Goal: Information Seeking & Learning: Learn about a topic

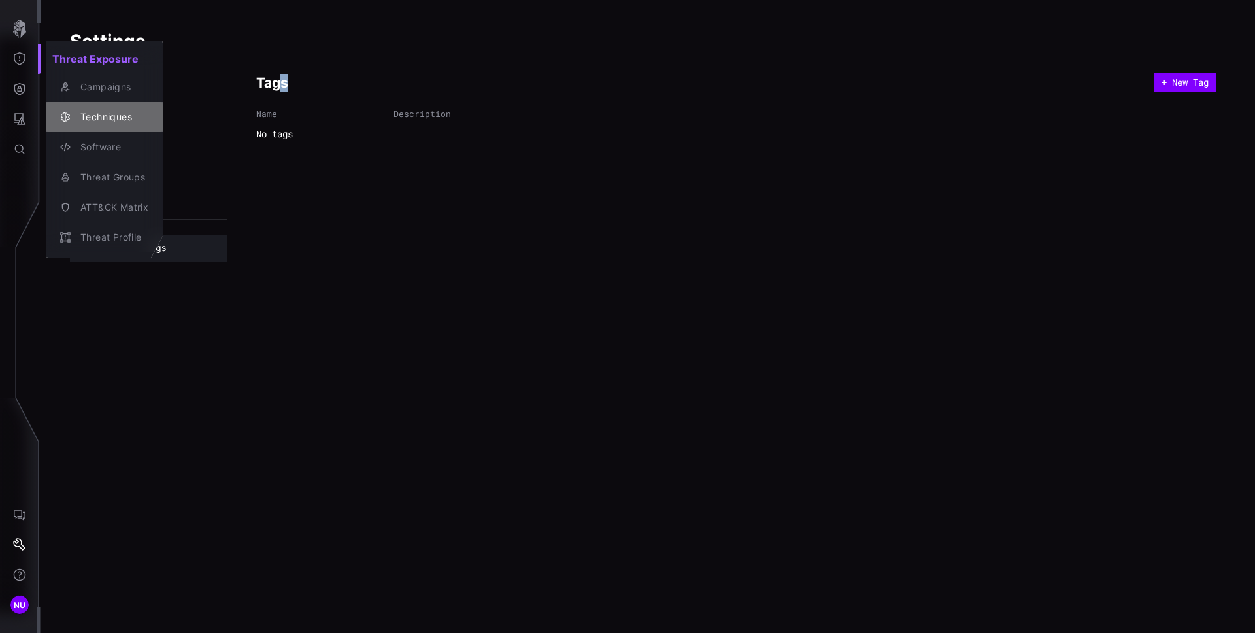
click at [120, 113] on div "Techniques" at bounding box center [111, 117] width 75 height 16
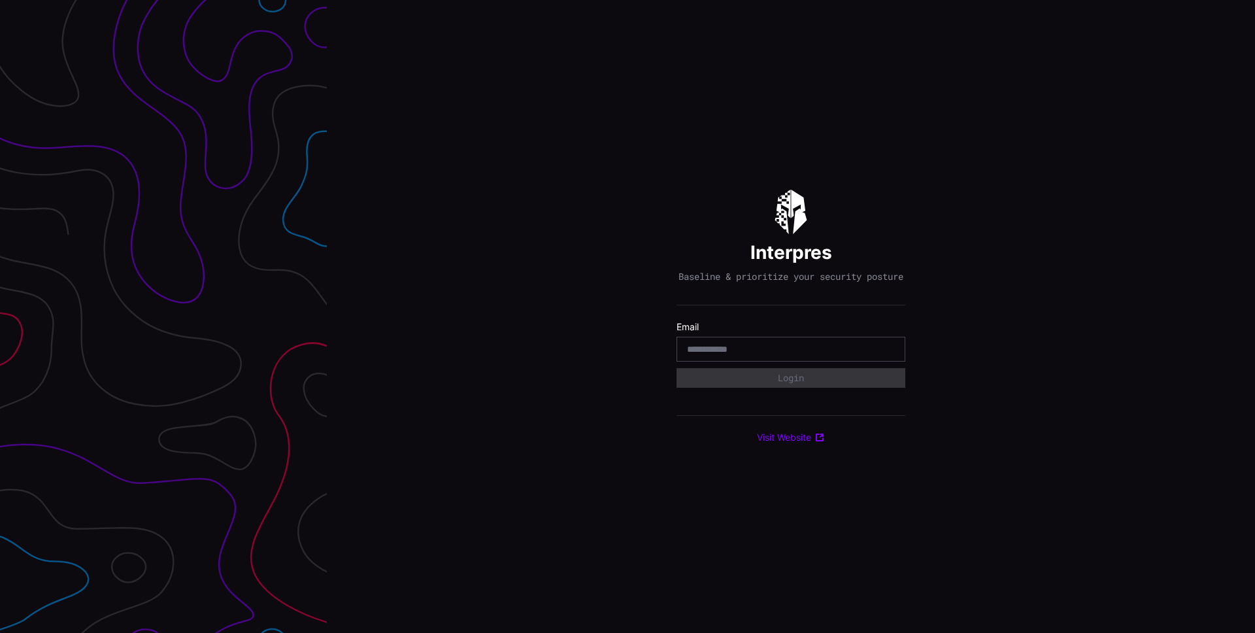
click at [787, 352] on input "email" at bounding box center [791, 349] width 208 height 12
type input "**********"
click at [796, 388] on button "Login" at bounding box center [791, 378] width 229 height 20
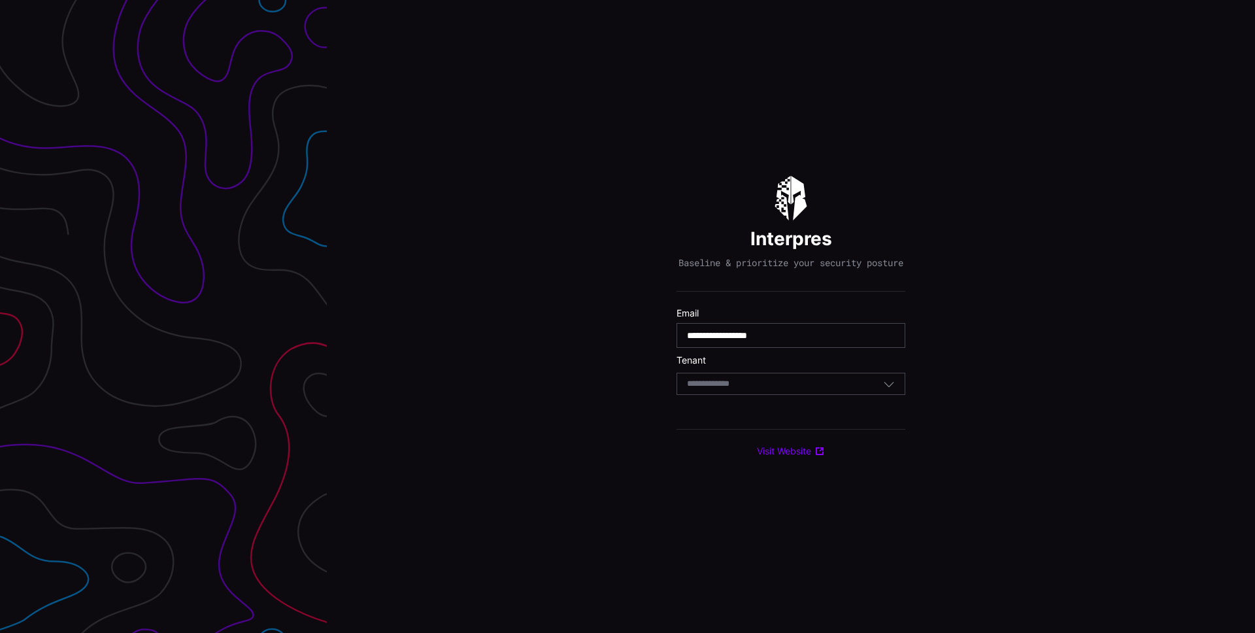
click at [796, 390] on div "Select Tenant" at bounding box center [785, 384] width 196 height 12
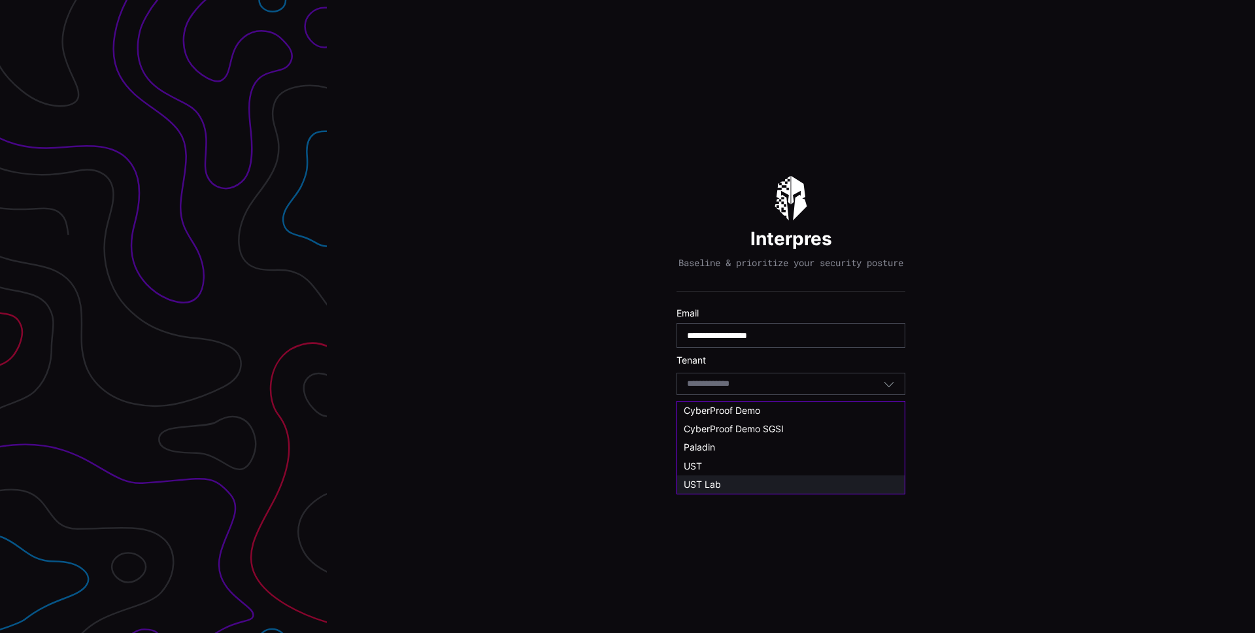
click at [758, 477] on div "UST Lab" at bounding box center [790, 484] width 227 height 18
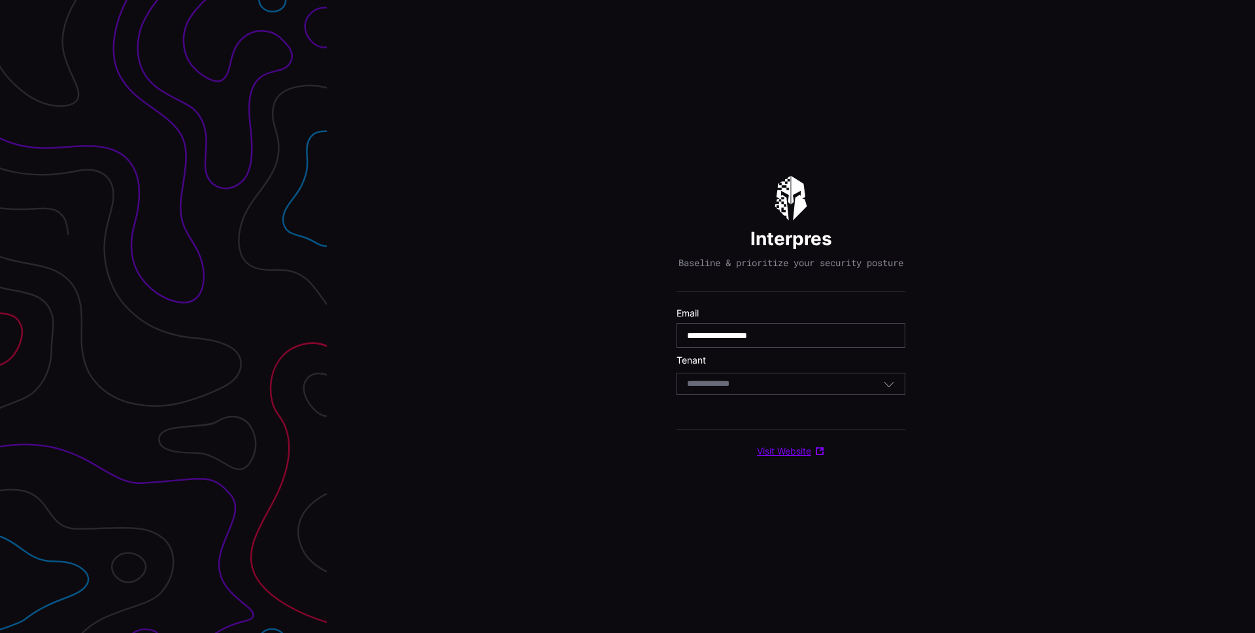
click at [796, 457] on link "Visit Website" at bounding box center [791, 451] width 68 height 12
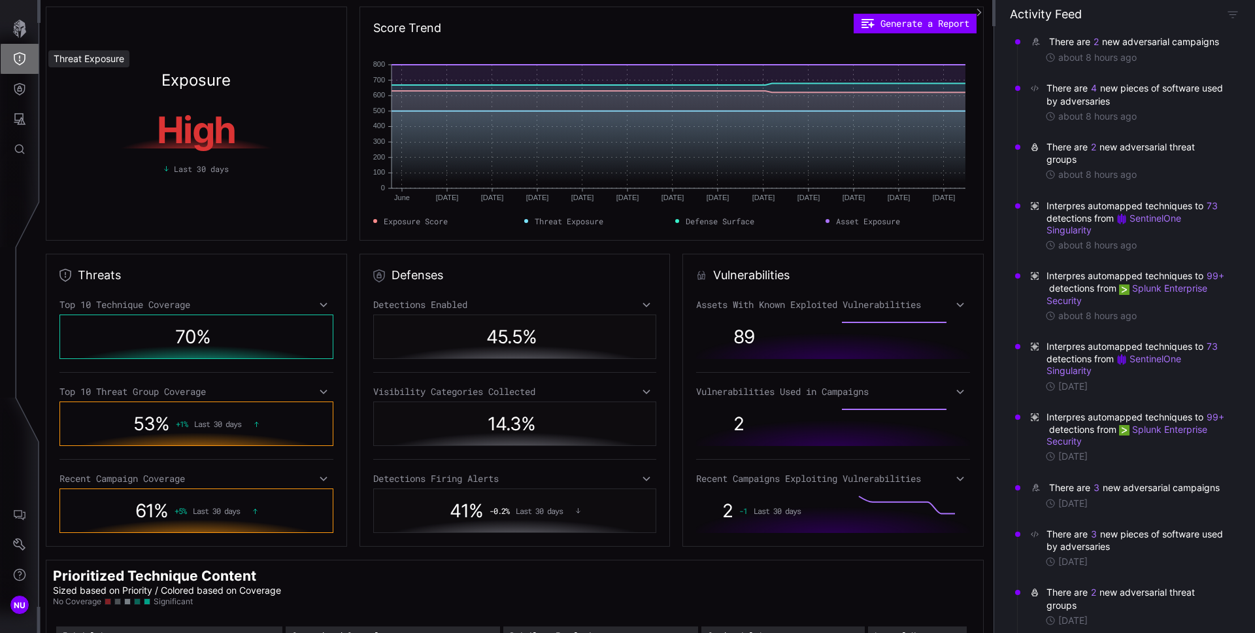
click at [22, 61] on icon "Threat Exposure" at bounding box center [19, 58] width 13 height 13
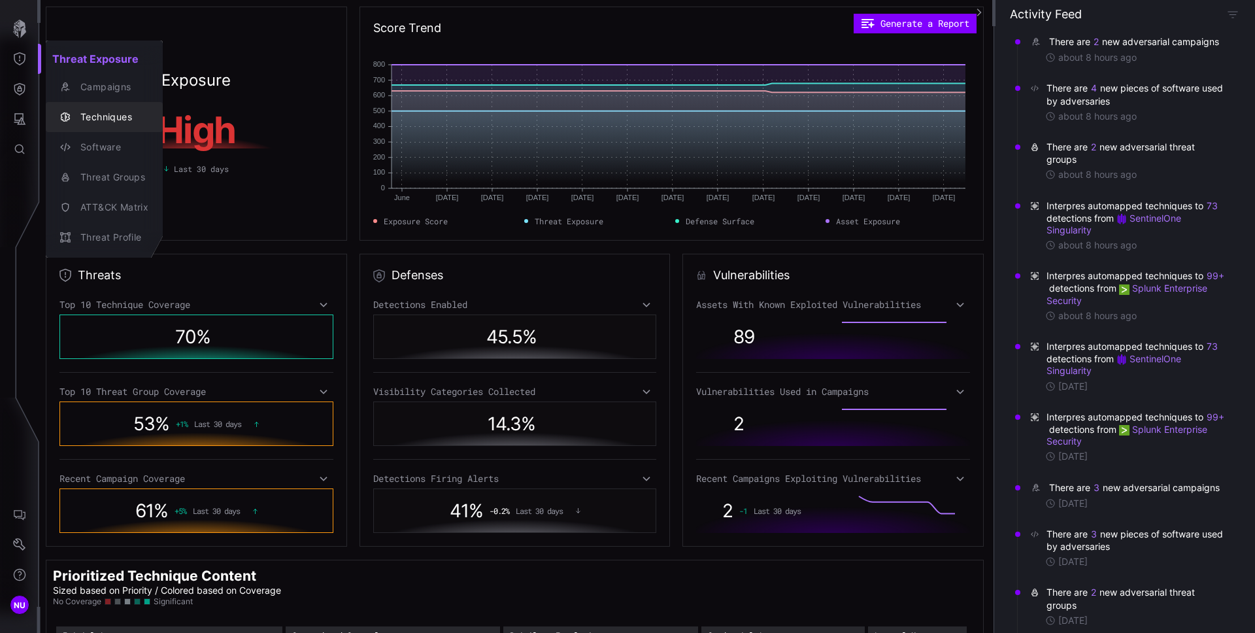
click at [75, 117] on div "Techniques" at bounding box center [111, 117] width 75 height 16
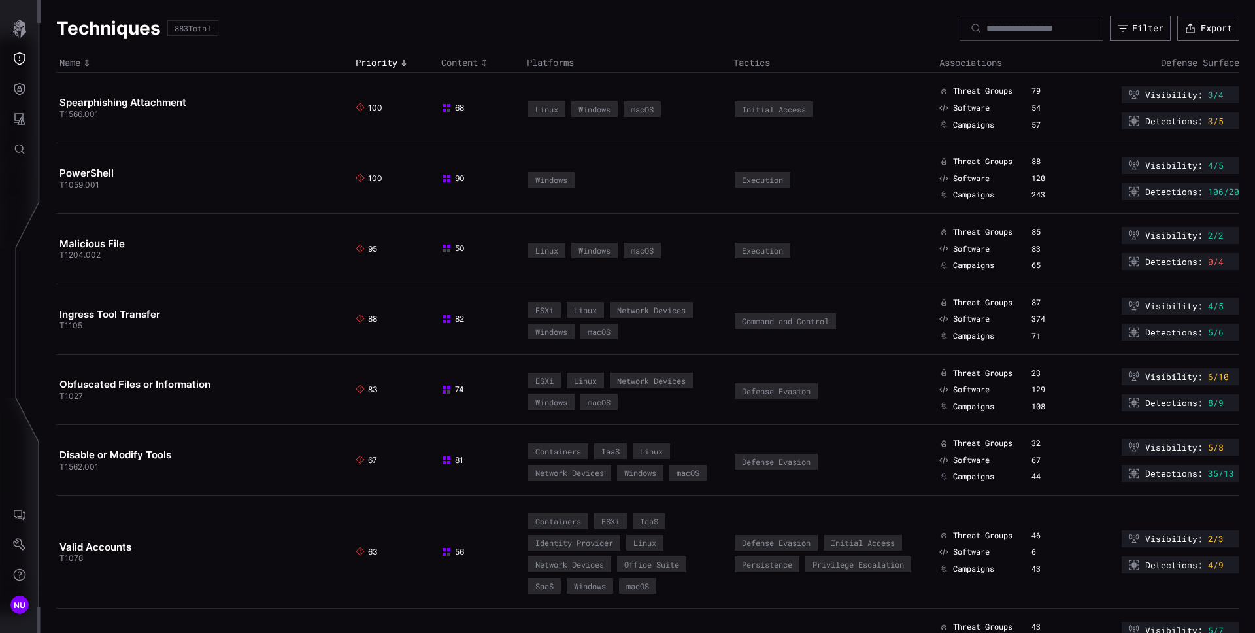
click at [153, 110] on td "Spearphishing Attachment T1566.001" at bounding box center [204, 108] width 296 height 71
click at [161, 101] on link "Spearphishing Attachment" at bounding box center [122, 102] width 127 height 12
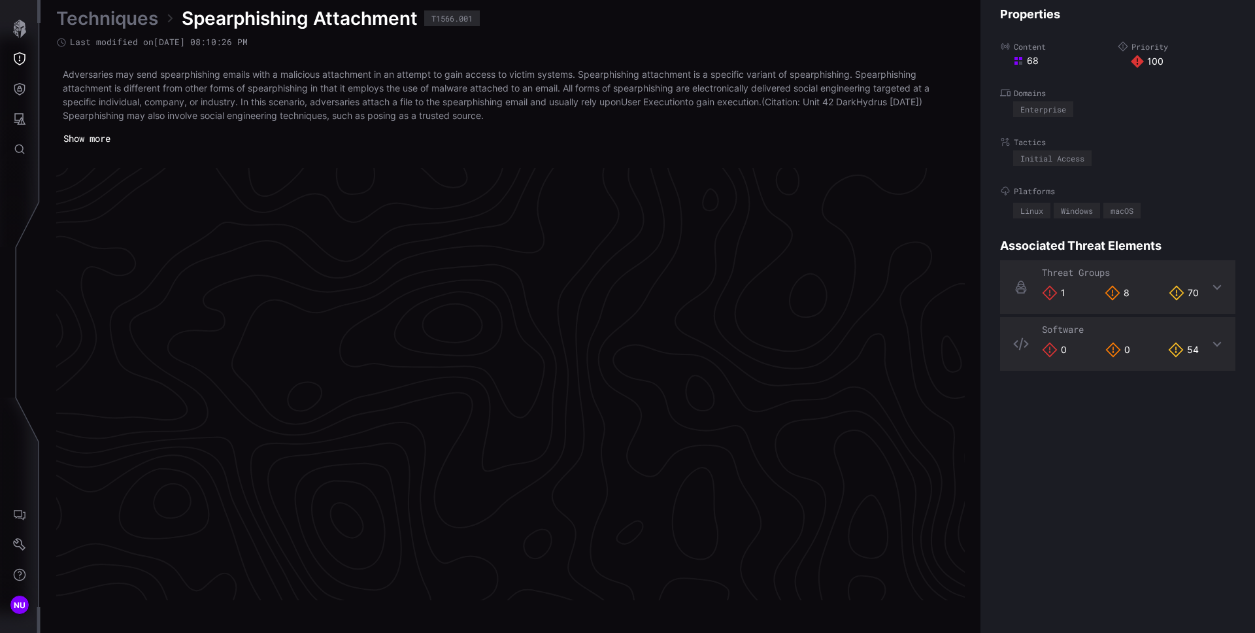
scroll to position [2731, 531]
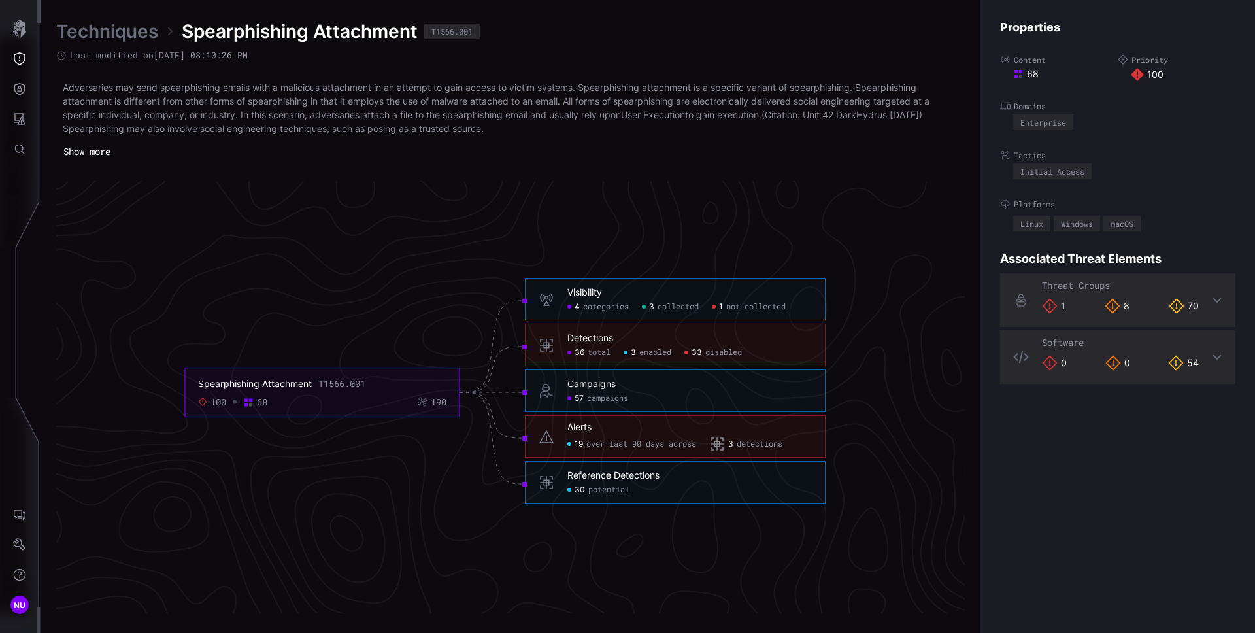
click at [598, 383] on div "Campaigns" at bounding box center [591, 384] width 48 height 12
click at [578, 382] on div "Campaigns" at bounding box center [591, 384] width 48 height 12
click at [616, 397] on span "campaigns" at bounding box center [607, 399] width 41 height 10
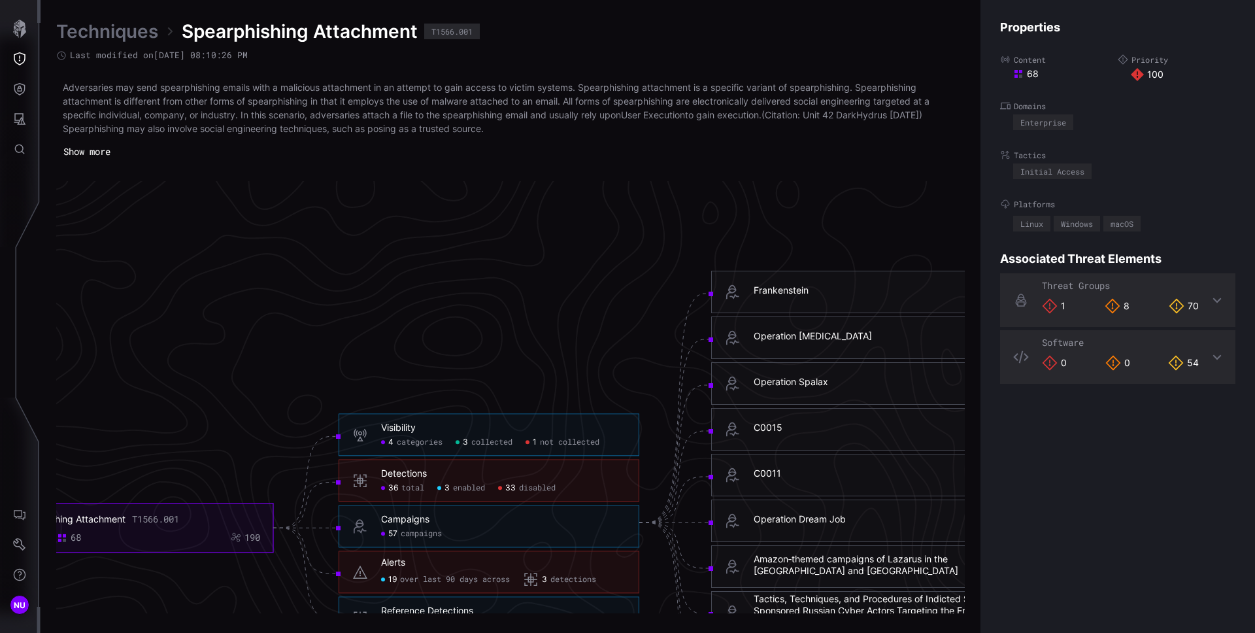
scroll to position [2595, 531]
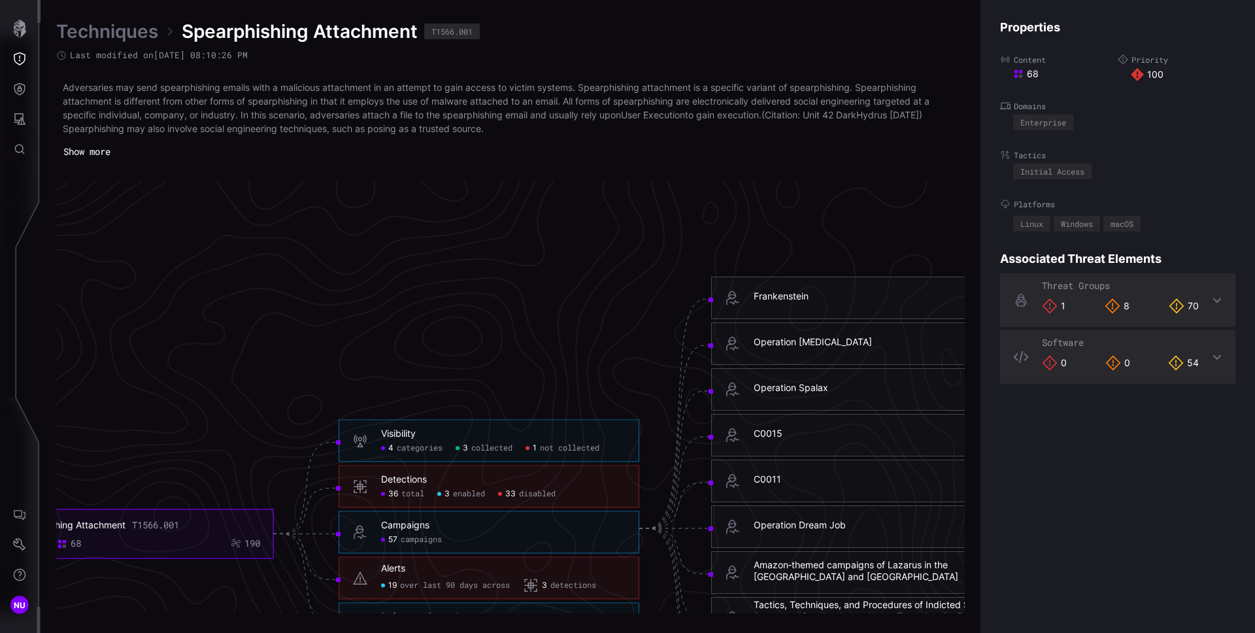
copy div "Frankenstein"
drag, startPoint x: 830, startPoint y: 300, endPoint x: 753, endPoint y: 296, distance: 77.2
click at [754, 296] on h6 "Frankenstein" at bounding box center [876, 296] width 244 height 12
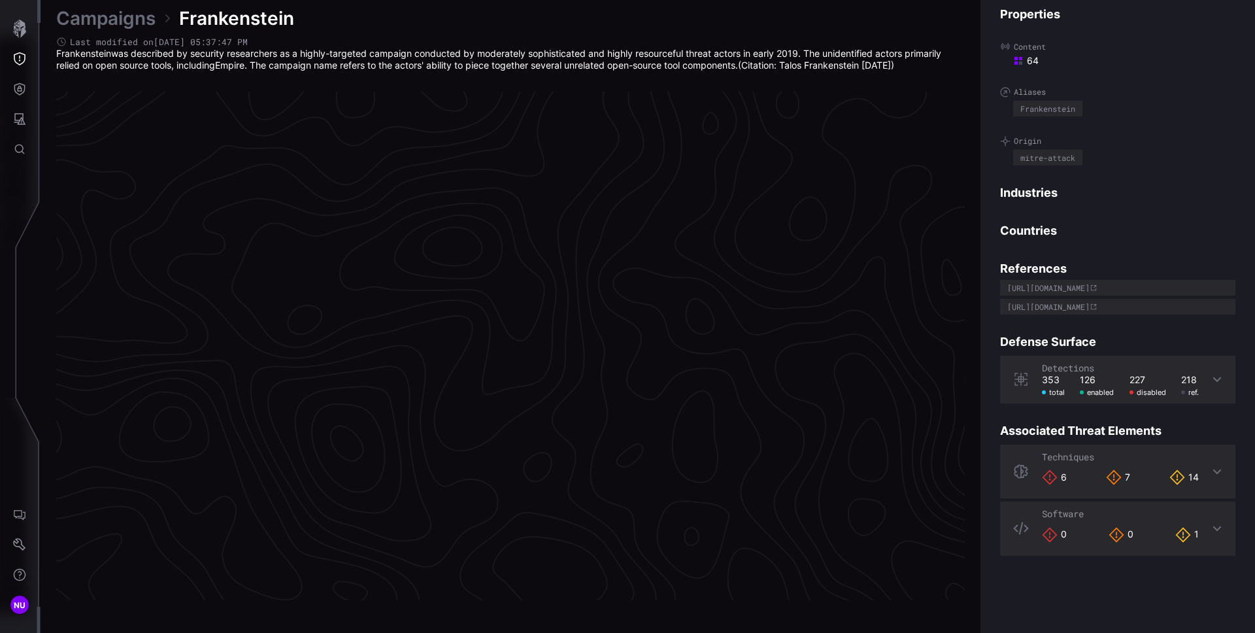
scroll to position [2692, 531]
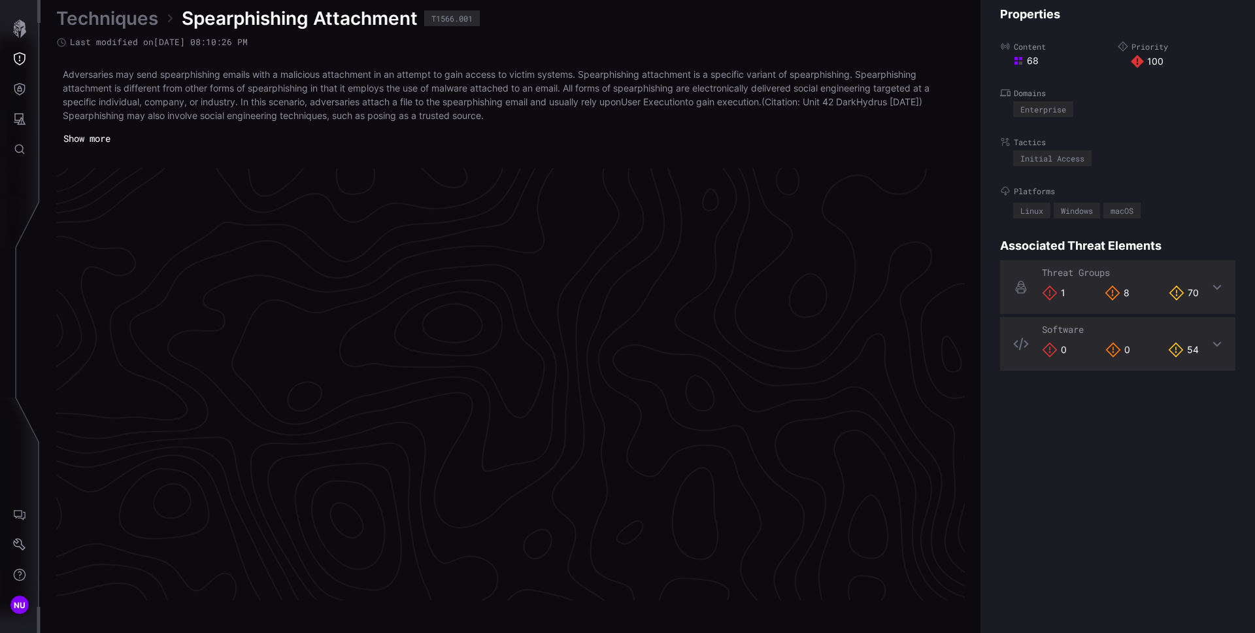
scroll to position [2731, 531]
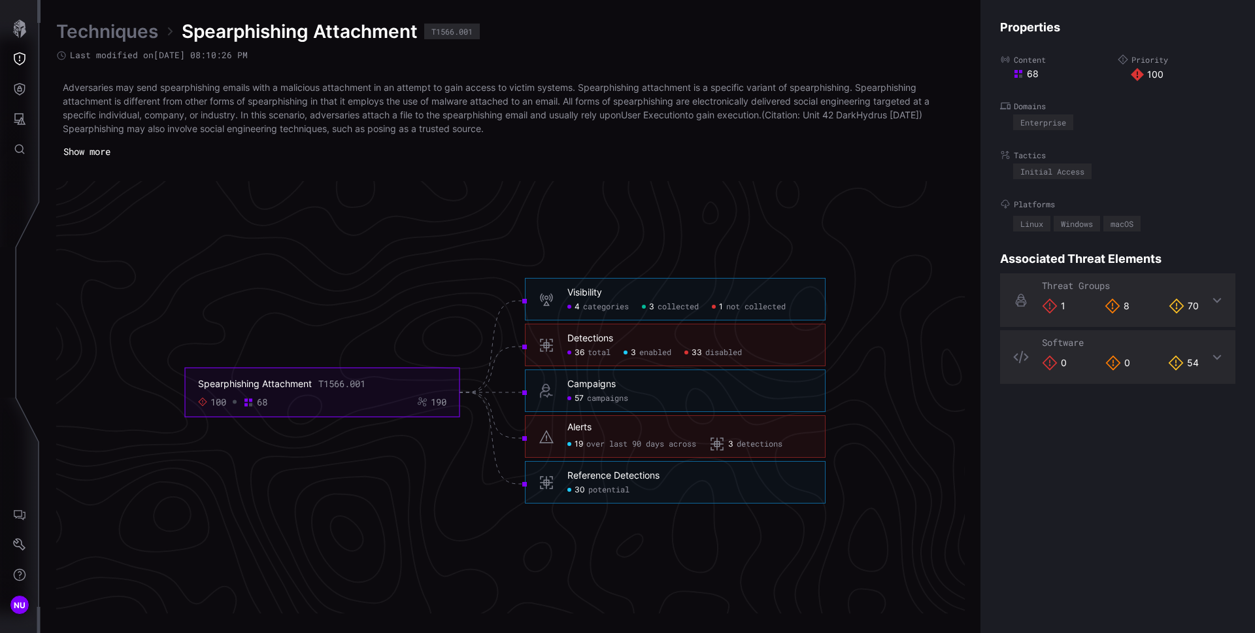
click at [578, 388] on div "Campaigns" at bounding box center [591, 384] width 48 height 12
click at [580, 399] on span "57" at bounding box center [579, 399] width 9 height 10
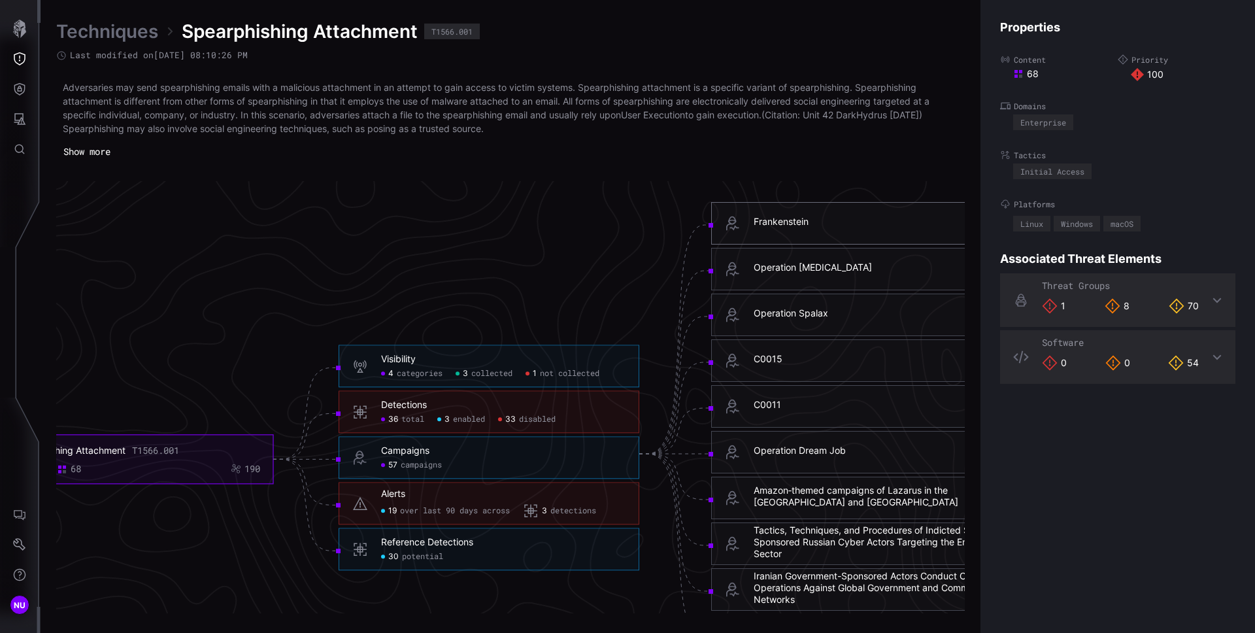
scroll to position [2613, 531]
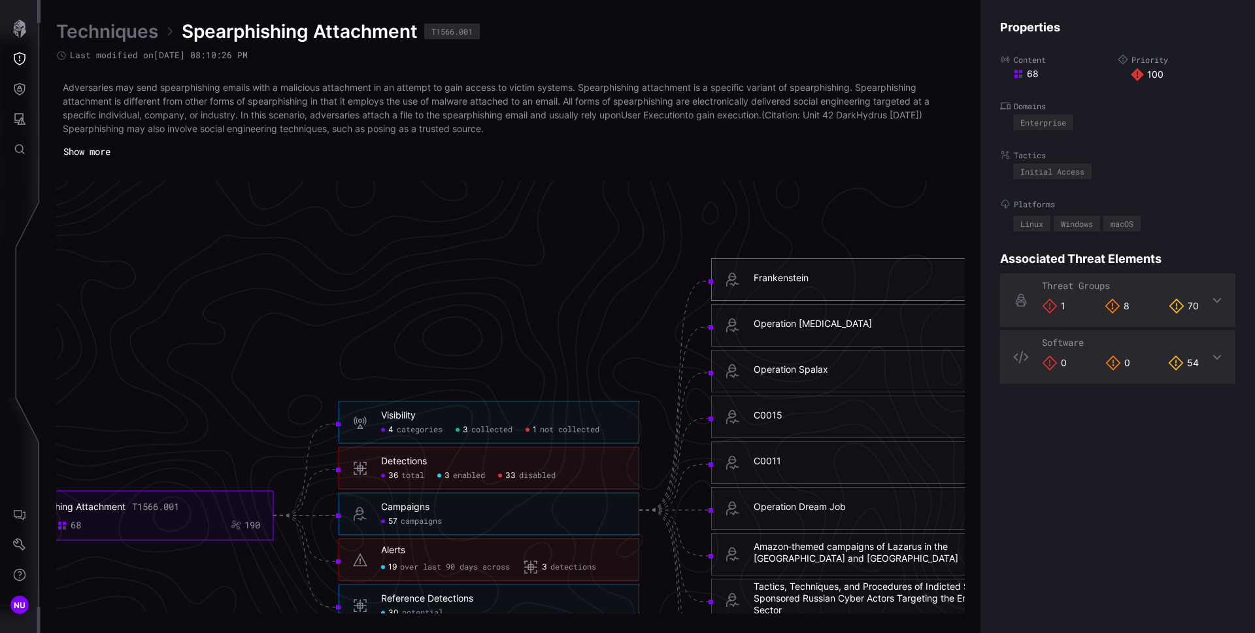
copy div "Operation Dust Storm"
drag, startPoint x: 916, startPoint y: 336, endPoint x: 897, endPoint y: 333, distance: 19.1
click at [897, 333] on div "Operation Dust Storm" at bounding box center [861, 325] width 301 height 42
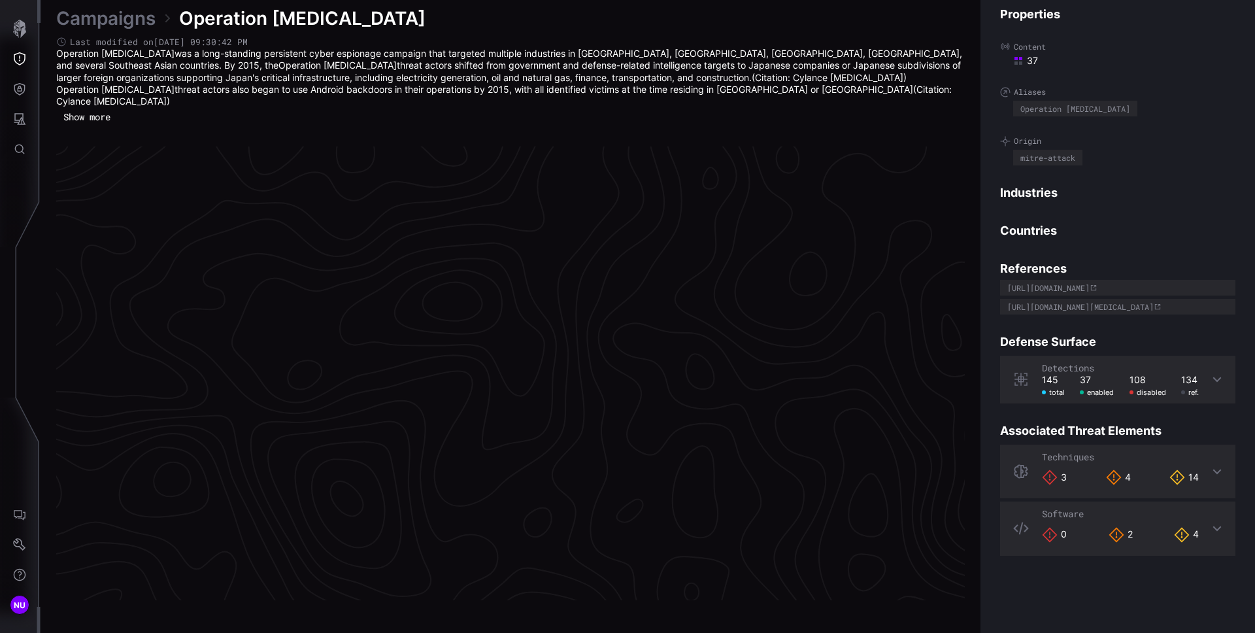
scroll to position [2714, 531]
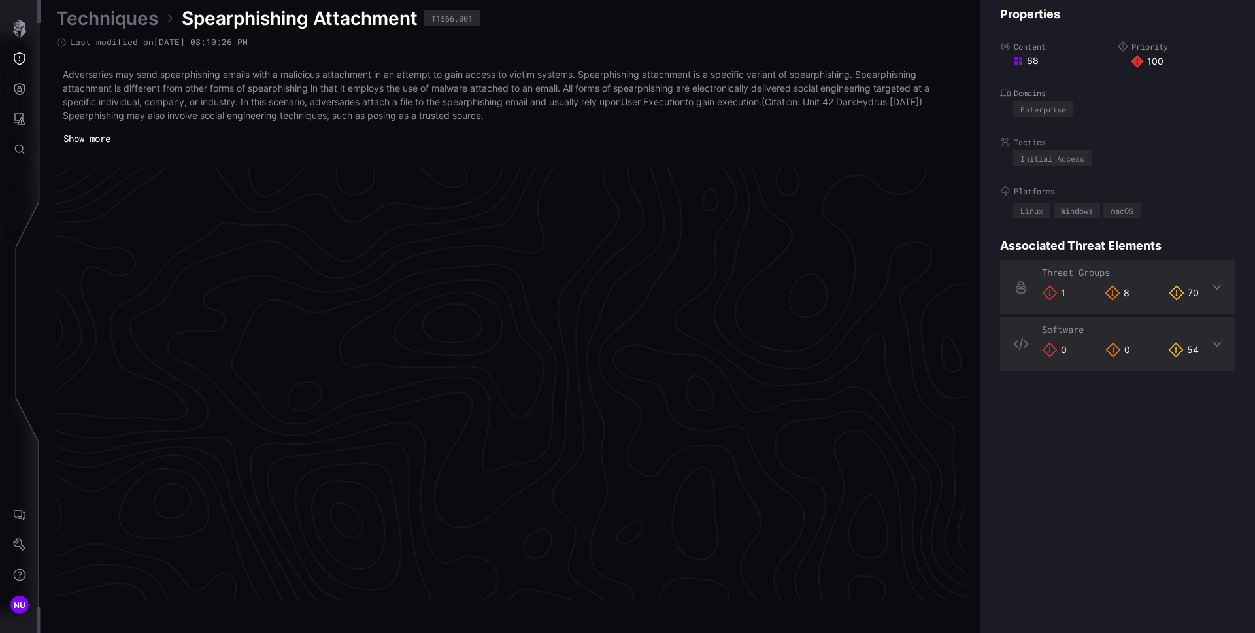
scroll to position [2731, 531]
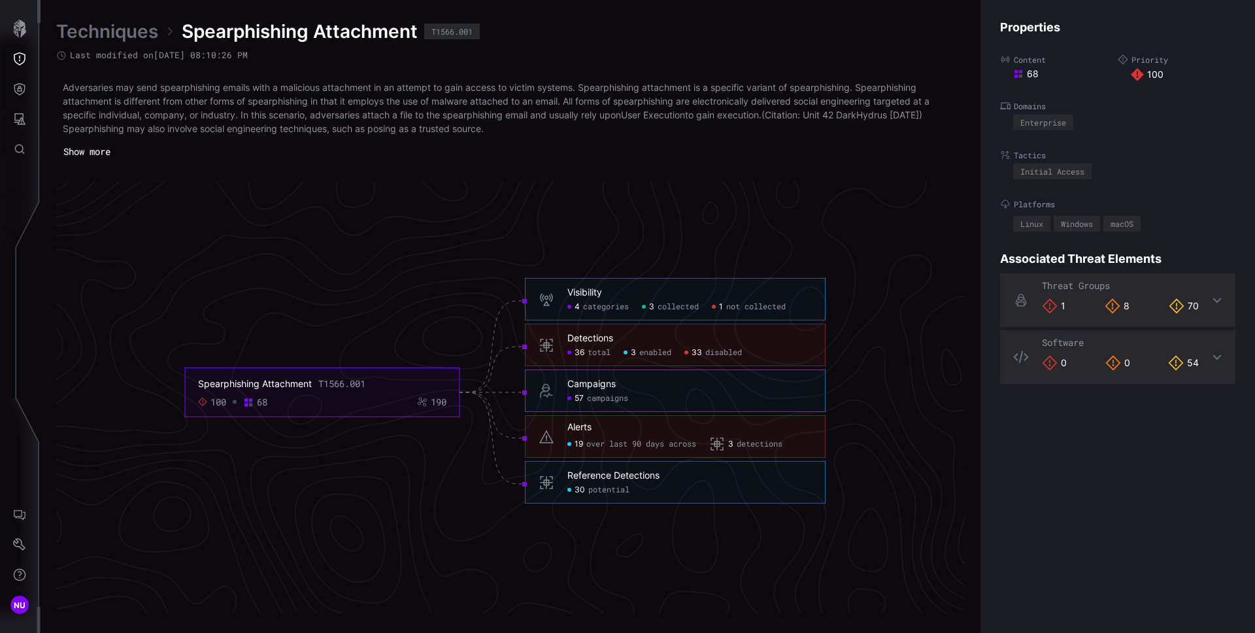
click at [627, 390] on div "Campaigns 57 campaigns" at bounding box center [689, 390] width 244 height 25
click at [613, 394] on span "campaigns" at bounding box center [607, 399] width 41 height 10
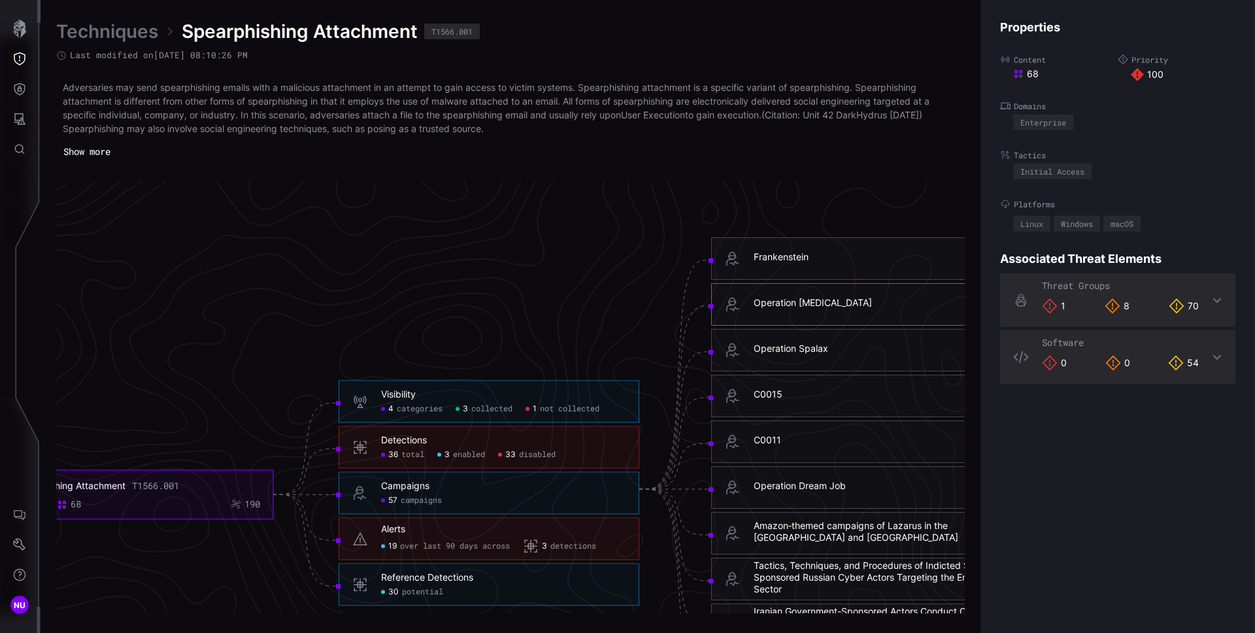
scroll to position [2632, 531]
copy div "Operation Spalax"
drag, startPoint x: 864, startPoint y: 361, endPoint x: 836, endPoint y: 367, distance: 27.9
click at [836, 367] on div "Operation Spalax" at bounding box center [861, 352] width 301 height 42
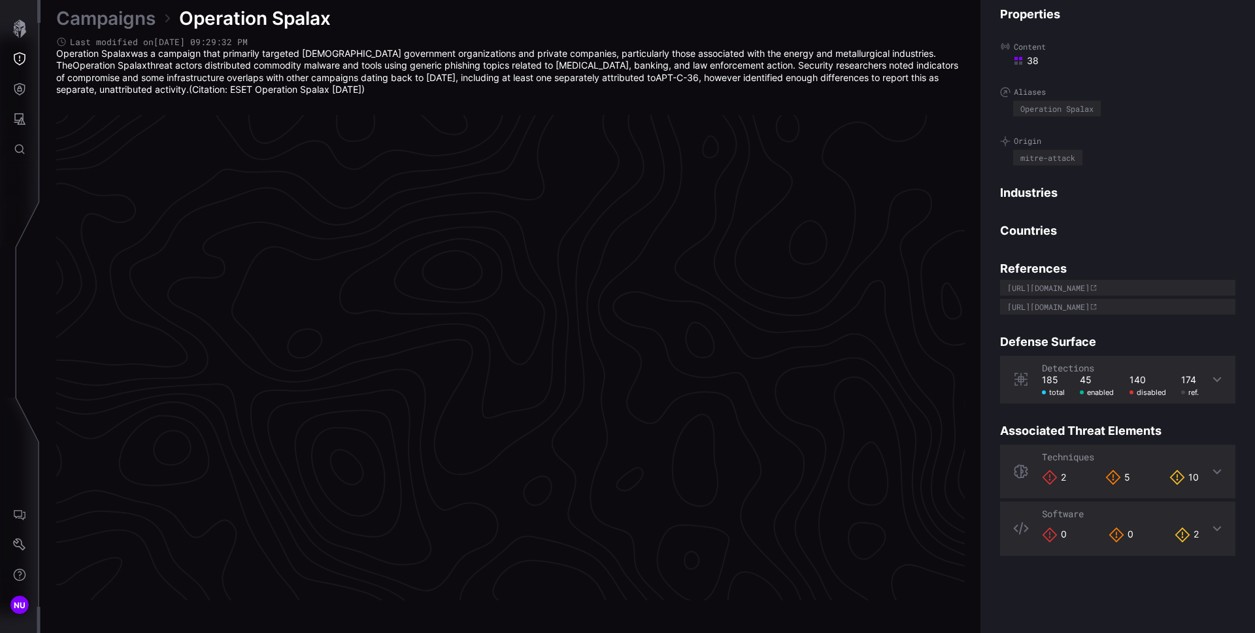
scroll to position [2704, 531]
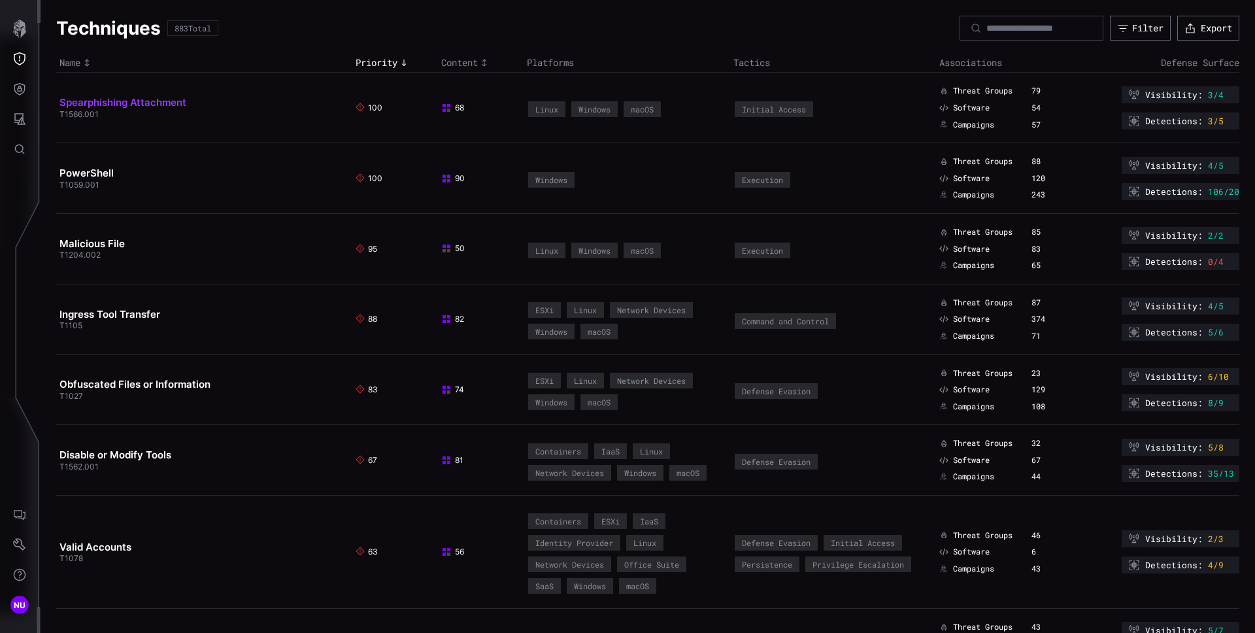
click at [139, 106] on link "Spearphishing Attachment" at bounding box center [122, 102] width 127 height 12
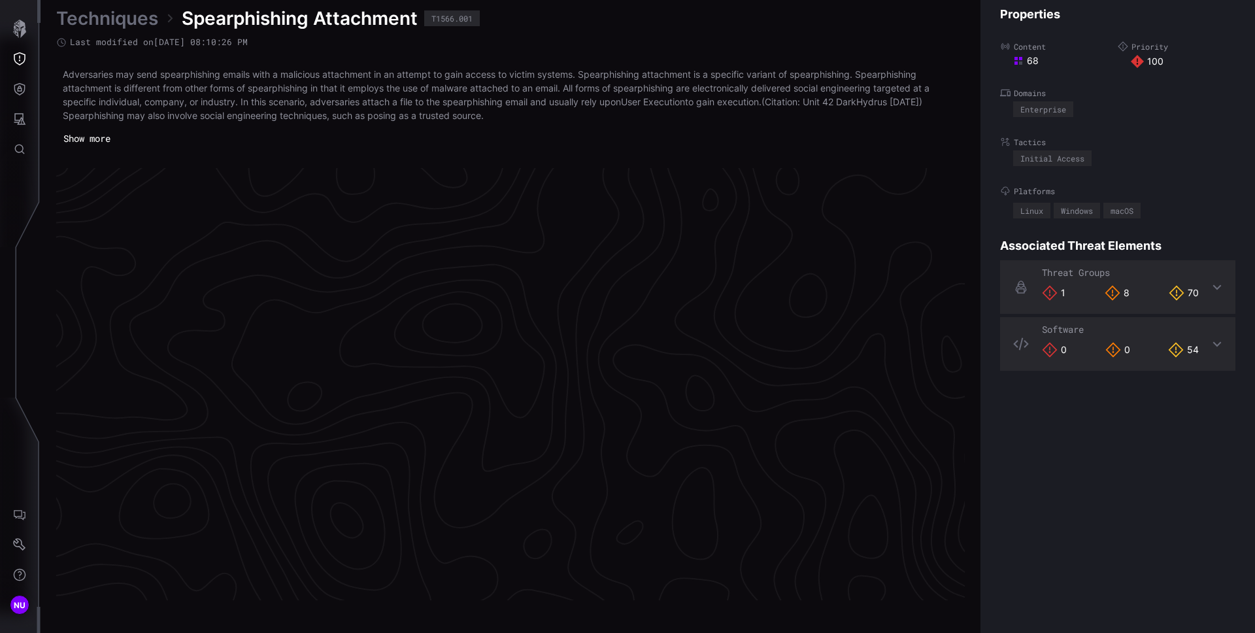
scroll to position [2731, 531]
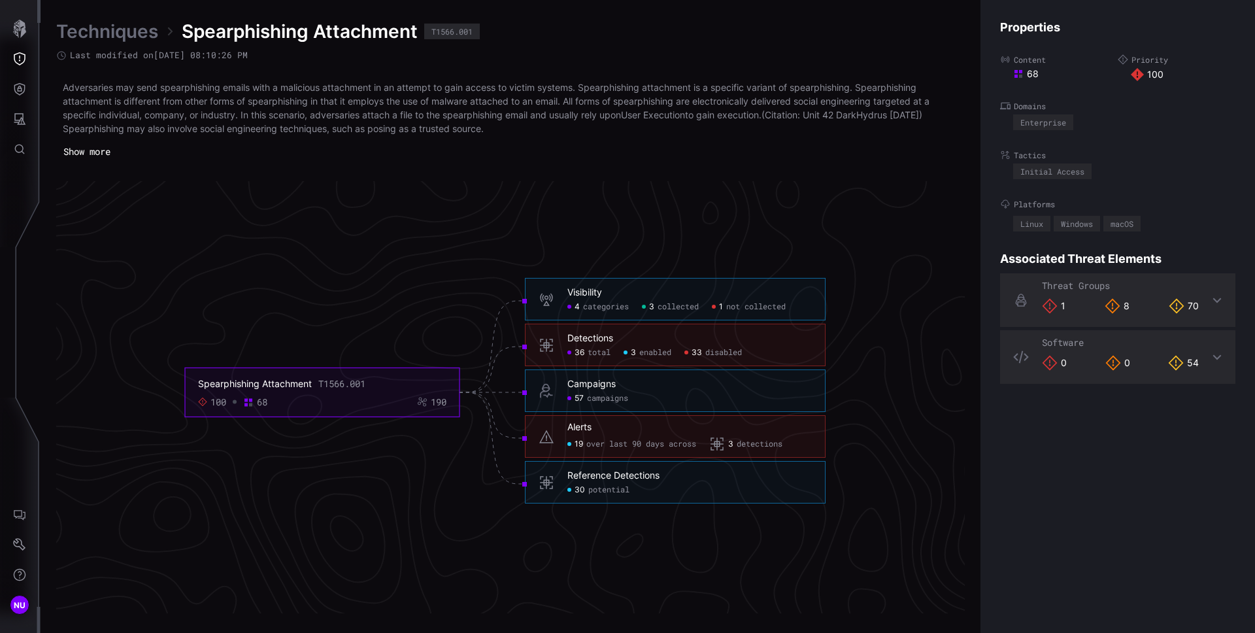
click at [593, 399] on span "campaigns" at bounding box center [607, 399] width 41 height 10
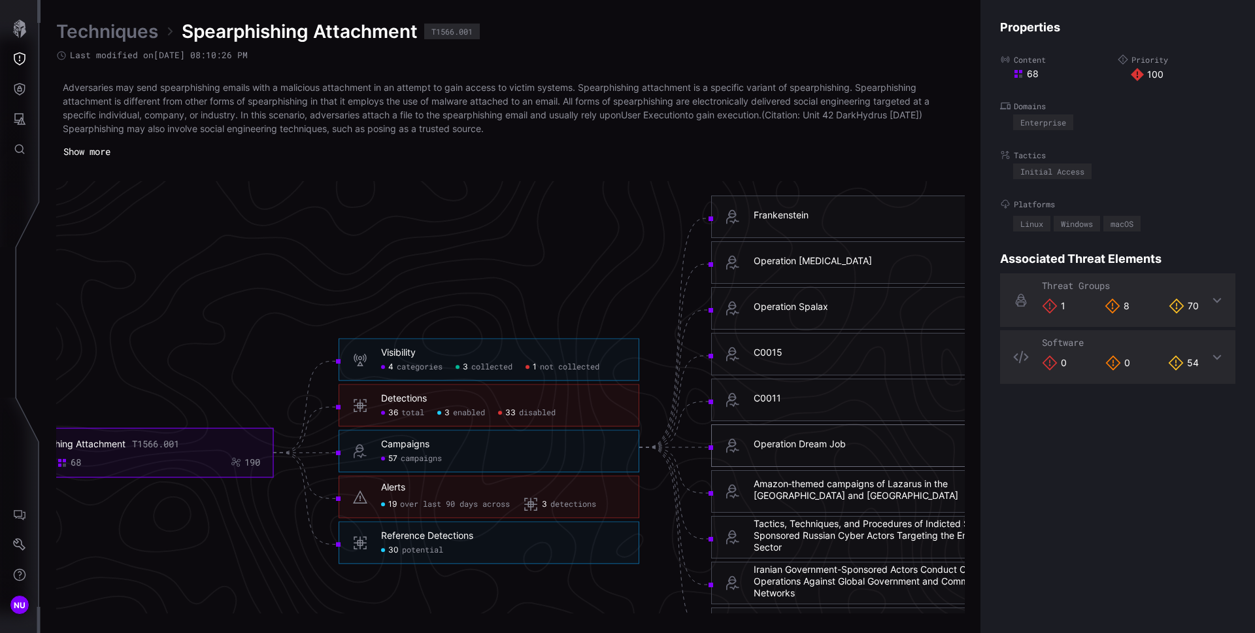
scroll to position [2689, 531]
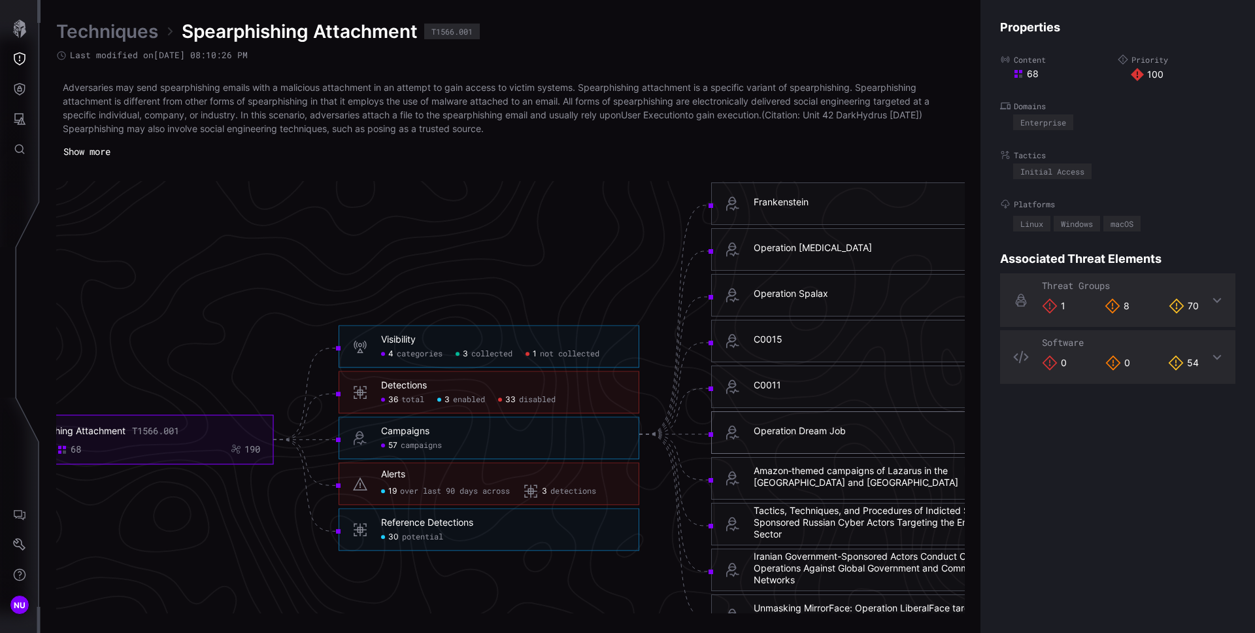
copy div "Amazon‑themed campaigns of Lazarus in the Netherlands and Belgium"
drag, startPoint x: 882, startPoint y: 488, endPoint x: 754, endPoint y: 473, distance: 128.4
click at [754, 473] on div "Amazon‑themed campaigns of Lazarus in the Netherlands and Belgium" at bounding box center [876, 477] width 244 height 24
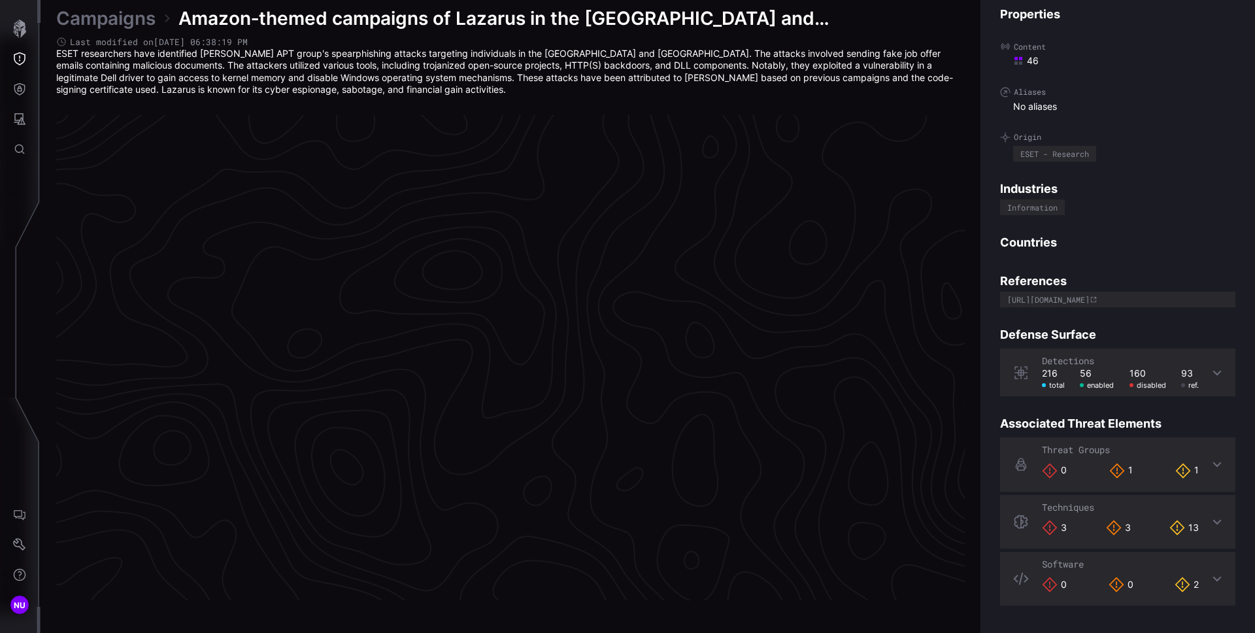
scroll to position [2704, 531]
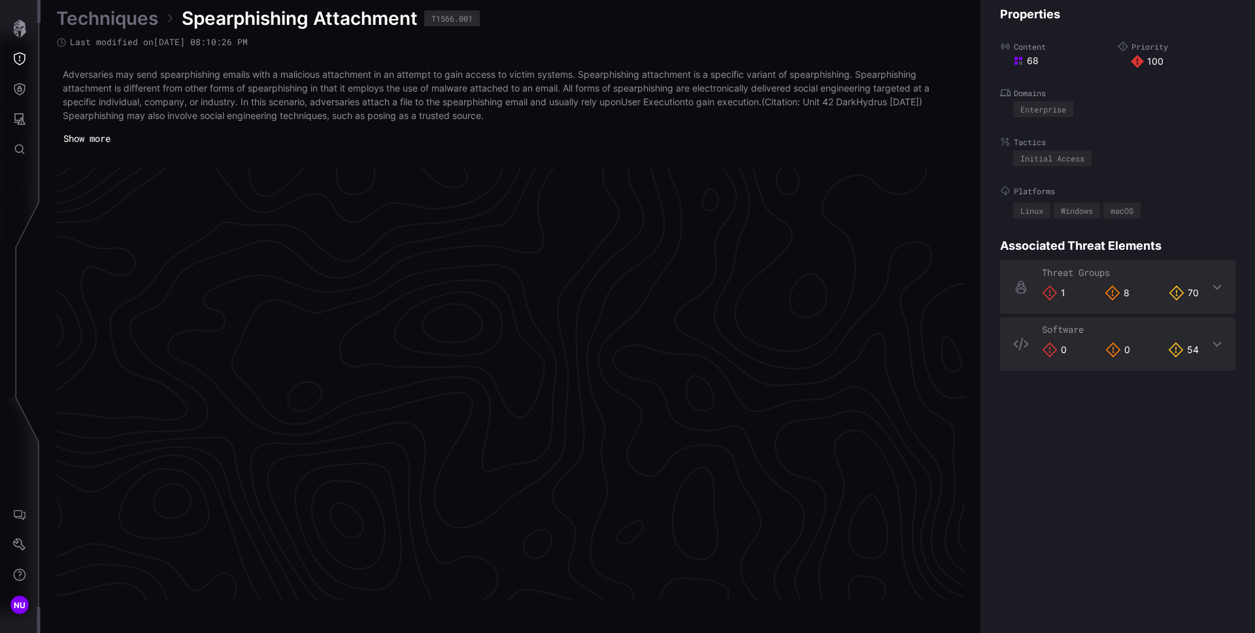
scroll to position [2731, 531]
